Goal: Information Seeking & Learning: Learn about a topic

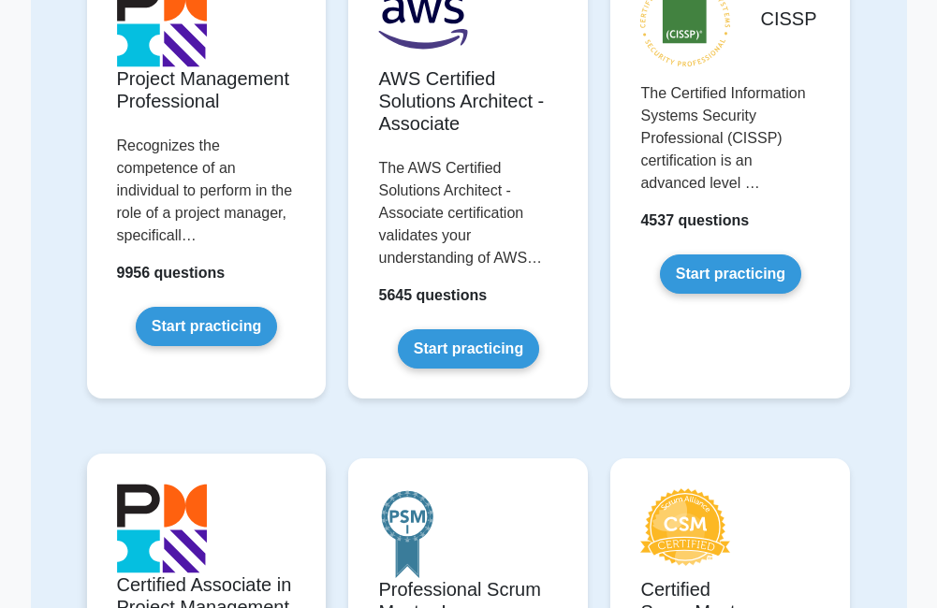
scroll to position [187, 0]
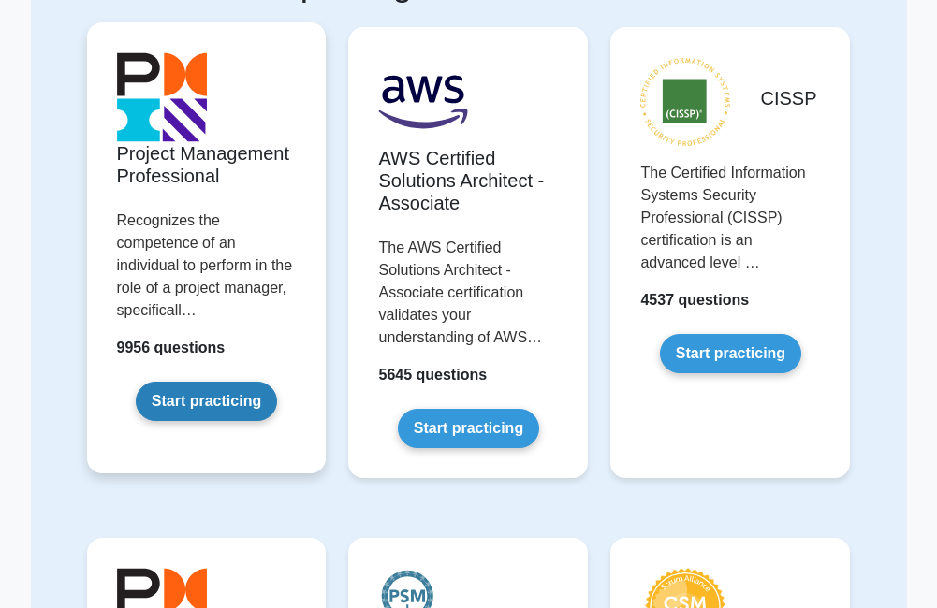
click at [231, 395] on link "Start practicing" at bounding box center [206, 401] width 141 height 39
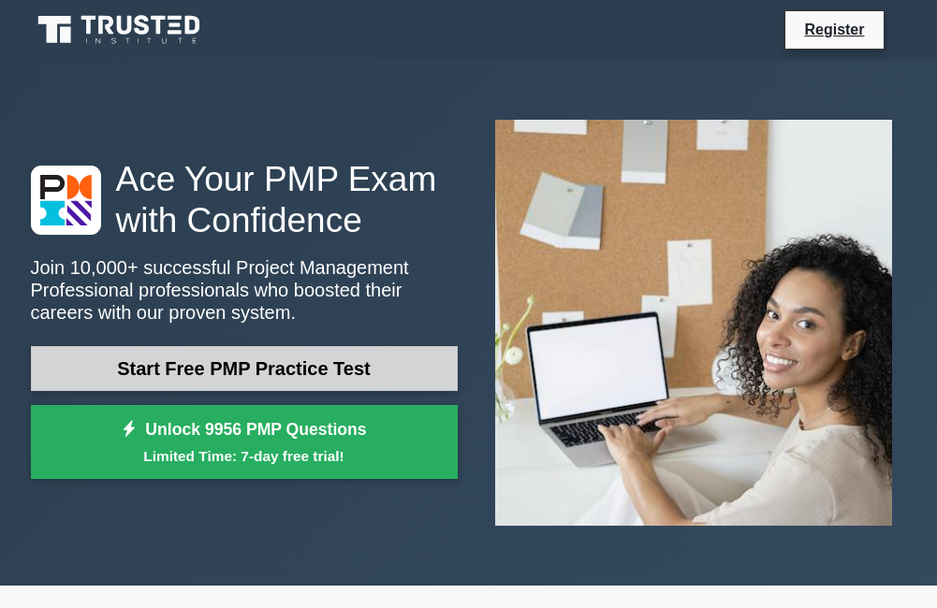
click at [243, 371] on link "Start Free PMP Practice Test" at bounding box center [244, 368] width 427 height 45
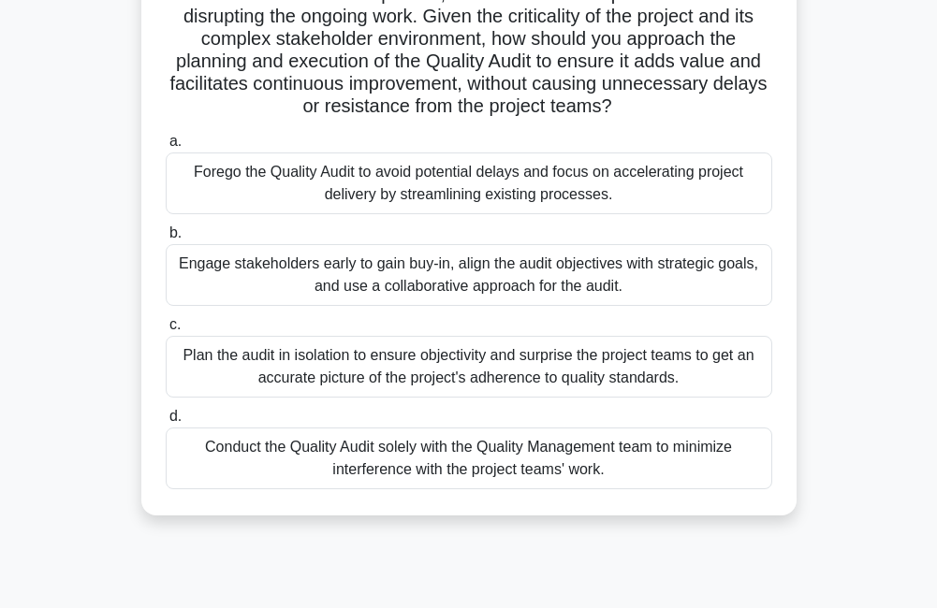
scroll to position [402, 0]
